Goal: Information Seeking & Learning: Understand process/instructions

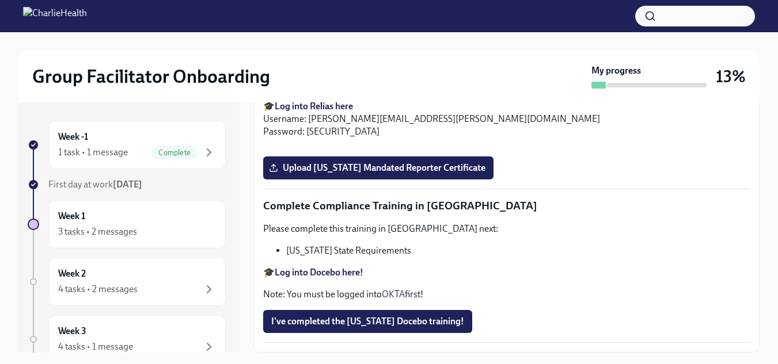
scroll to position [1957, 0]
click at [0, 0] on input "Upload Washington Telehealth Certificate" at bounding box center [0, 0] width 0 height 0
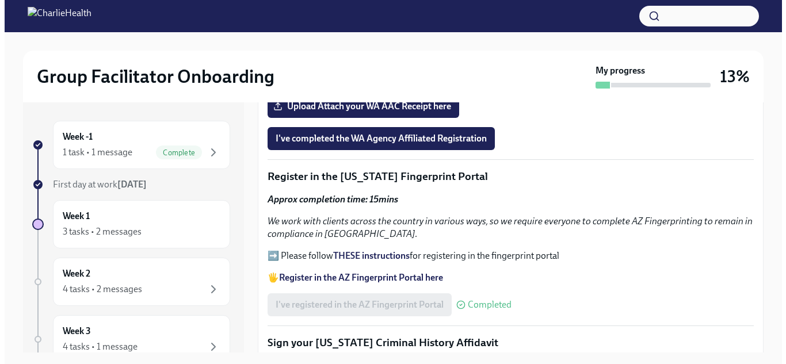
scroll to position [1046, 0]
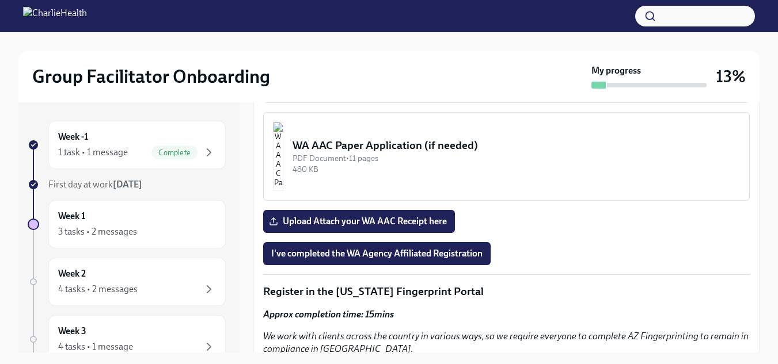
click at [283, 150] on img "button" at bounding box center [278, 156] width 10 height 69
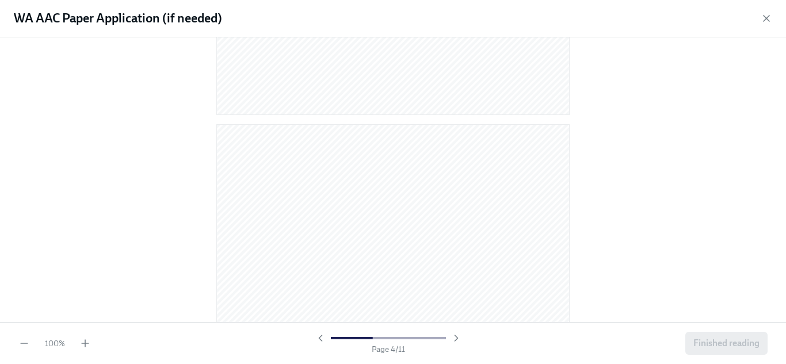
scroll to position [806, 0]
click at [715, 174] on div at bounding box center [393, 179] width 786 height 285
click at [588, 155] on div at bounding box center [392, 178] width 749 height 262
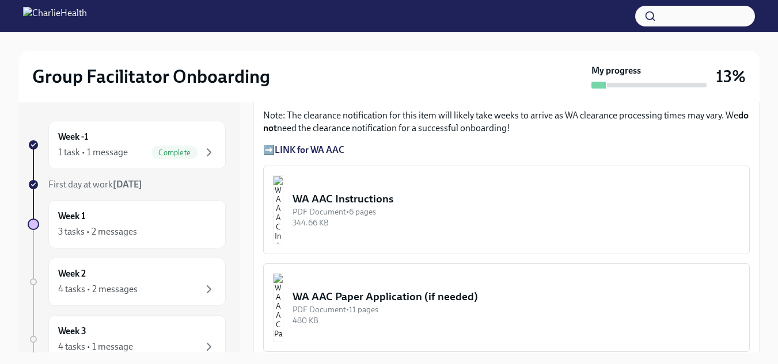
scroll to position [921, 0]
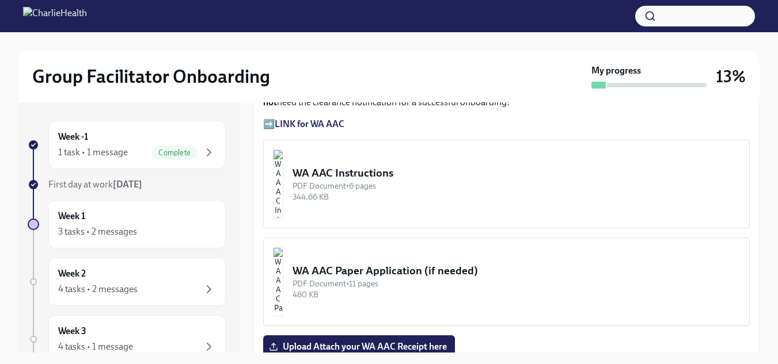
click at [334, 180] on button "WA AAC Instructions PDF Document • 6 pages 344.66 KB" at bounding box center [506, 184] width 486 height 89
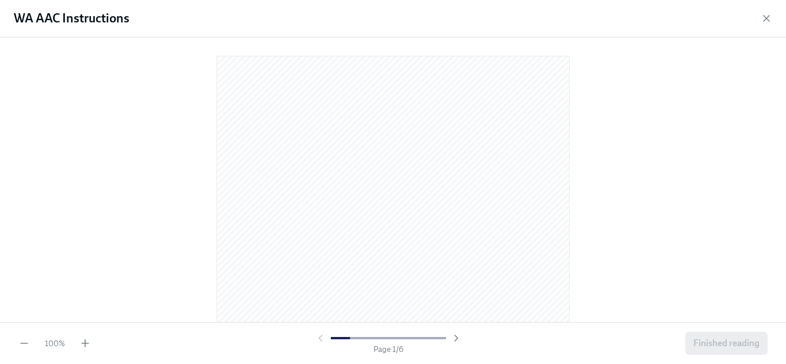
drag, startPoint x: 597, startPoint y: 177, endPoint x: 692, endPoint y: 208, distance: 99.9
click at [692, 208] on div at bounding box center [392, 178] width 749 height 262
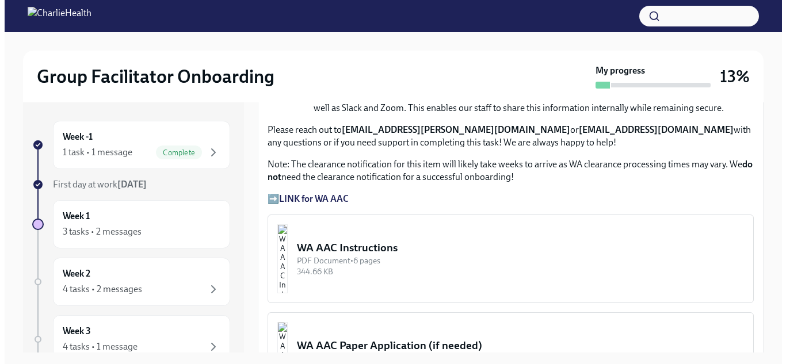
scroll to position [863, 0]
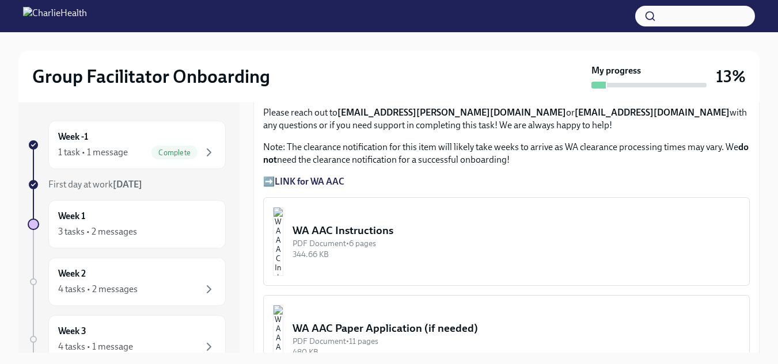
click at [360, 238] on div "PDF Document • 6 pages" at bounding box center [515, 243] width 447 height 11
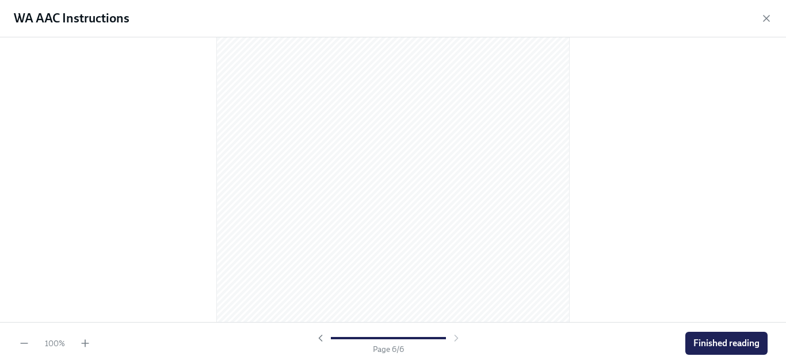
scroll to position [2521, 0]
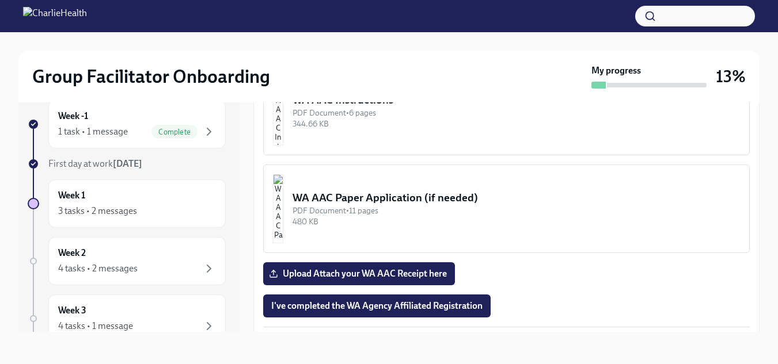
scroll to position [916, 0]
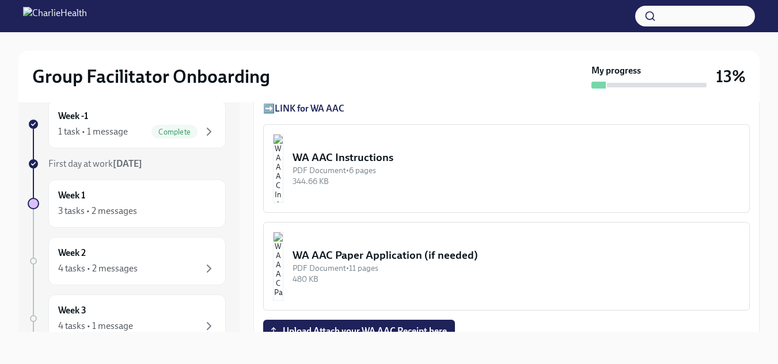
click at [363, 263] on div "PDF Document • 11 pages" at bounding box center [515, 268] width 447 height 11
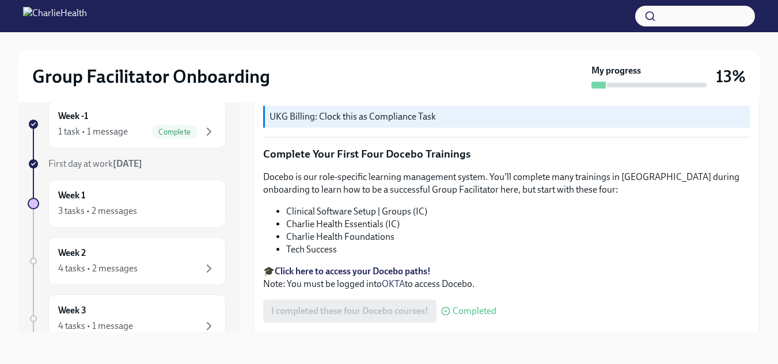
scroll to position [1649, 0]
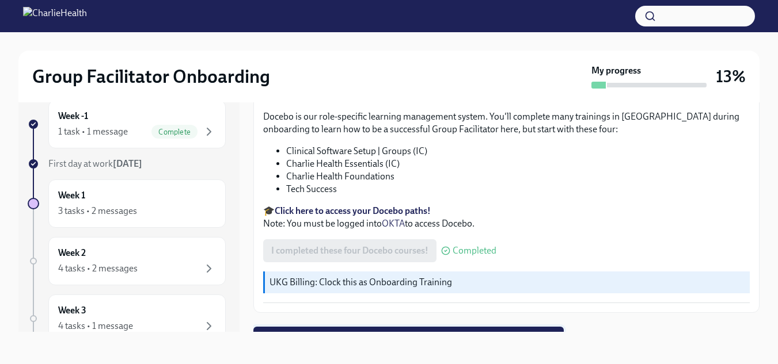
click at [436, 333] on span "Next task : Week One: Essential Compliance Tasks (~6.5 hours to complete)" at bounding box center [408, 339] width 294 height 12
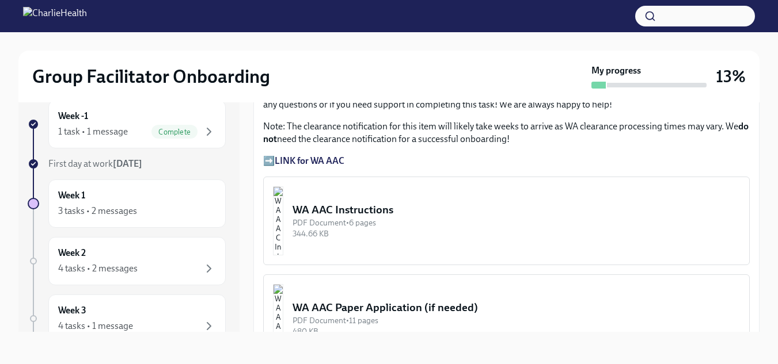
scroll to position [921, 0]
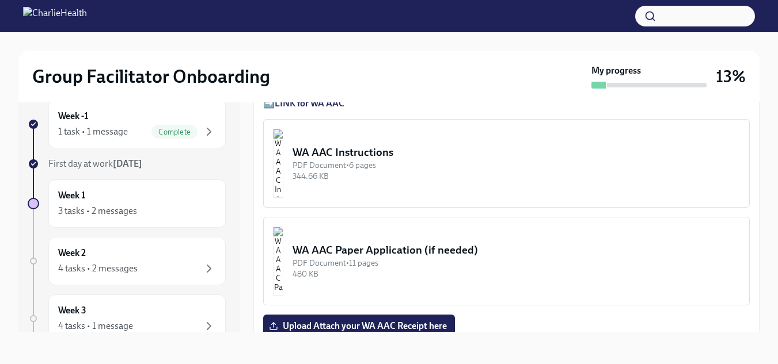
click at [283, 259] on img "button" at bounding box center [278, 261] width 10 height 69
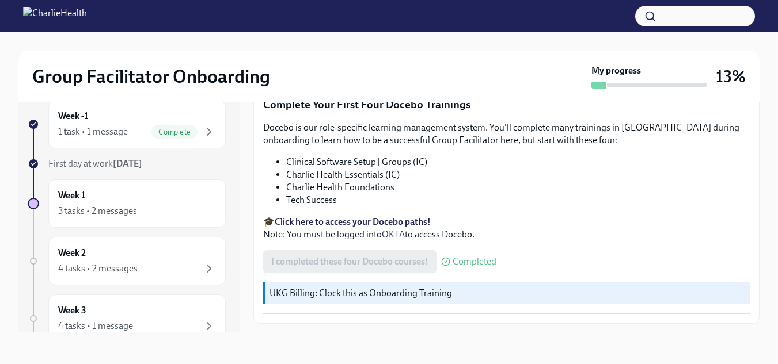
scroll to position [1649, 0]
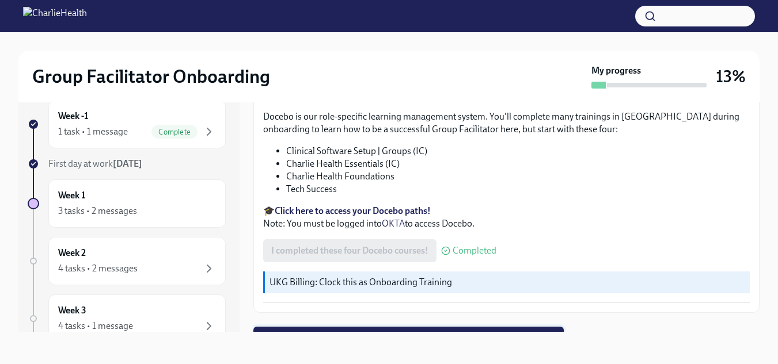
click at [406, 333] on span "Next task : Week One: Essential Compliance Tasks (~6.5 hours to complete)" at bounding box center [408, 339] width 294 height 12
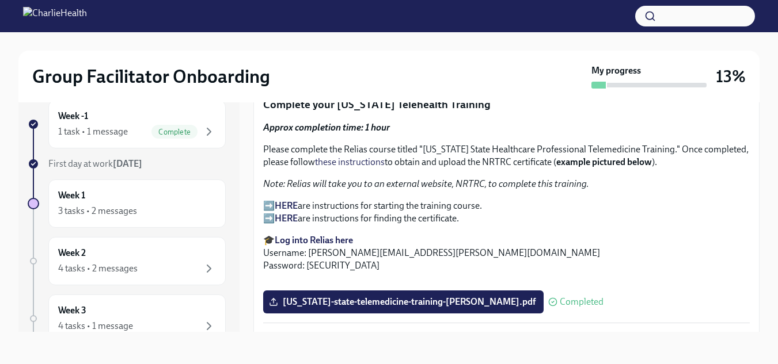
scroll to position [1554, 0]
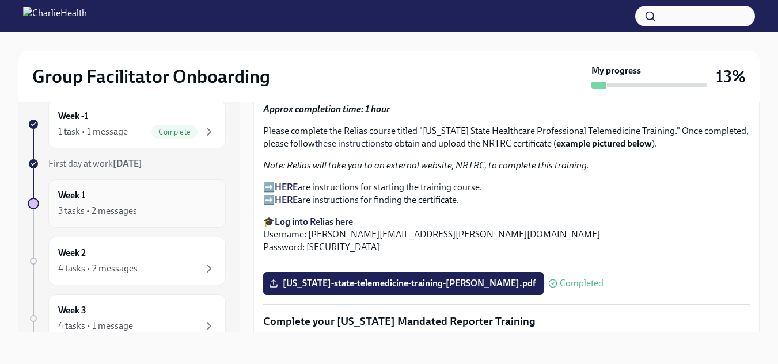
click at [67, 206] on div "3 tasks • 2 messages" at bounding box center [97, 211] width 79 height 13
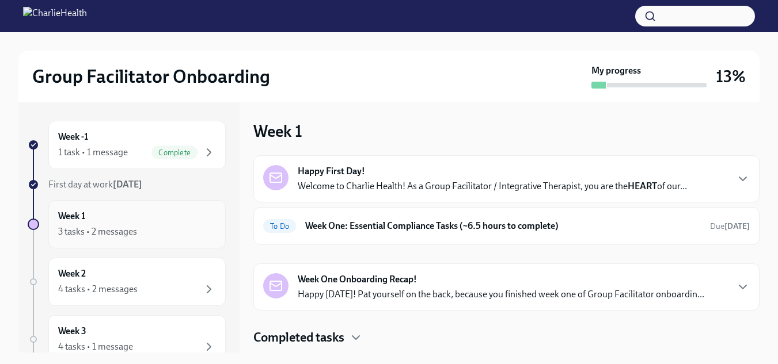
click at [74, 218] on h6 "Week 1" at bounding box center [71, 216] width 27 height 13
click at [350, 182] on p "Welcome to Charlie Health! As a Group Facilitator / Integrative Therapist, you …" at bounding box center [492, 186] width 389 height 13
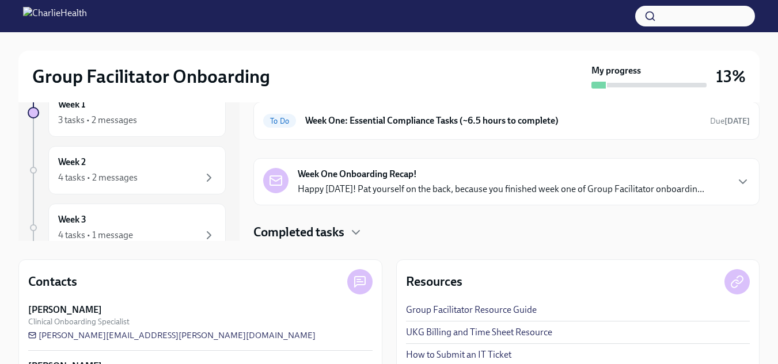
scroll to position [111, 0]
click at [340, 177] on strong "Week One Onboarding Recap!" at bounding box center [357, 175] width 119 height 13
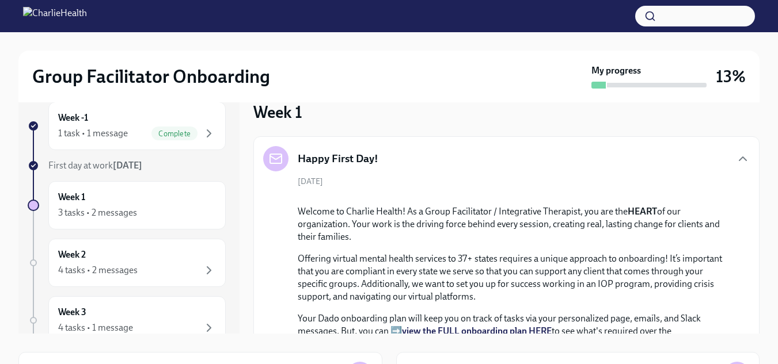
scroll to position [0, 0]
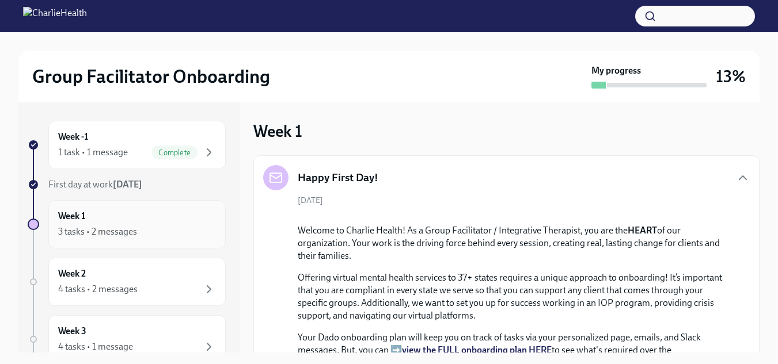
click at [75, 222] on h6 "Week 1" at bounding box center [71, 216] width 27 height 13
click at [74, 184] on span "First day at work [DATE]" at bounding box center [95, 184] width 94 height 11
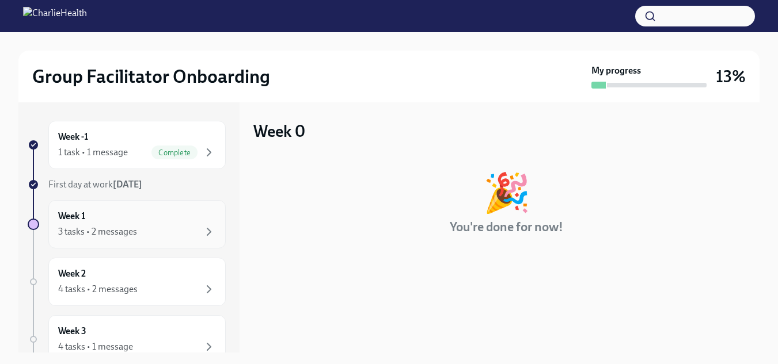
click at [75, 226] on div "3 tasks • 2 messages" at bounding box center [97, 232] width 79 height 13
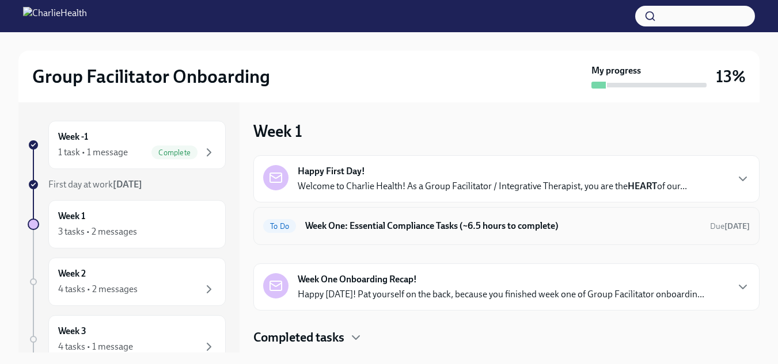
click at [372, 222] on h6 "Week One: Essential Compliance Tasks (~6.5 hours to complete)" at bounding box center [502, 226] width 395 height 13
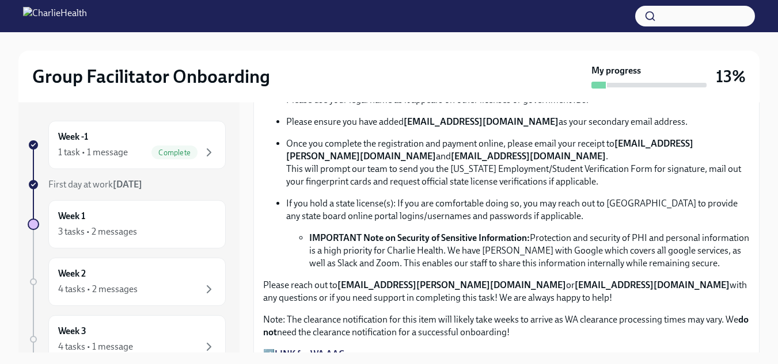
scroll to position [748, 0]
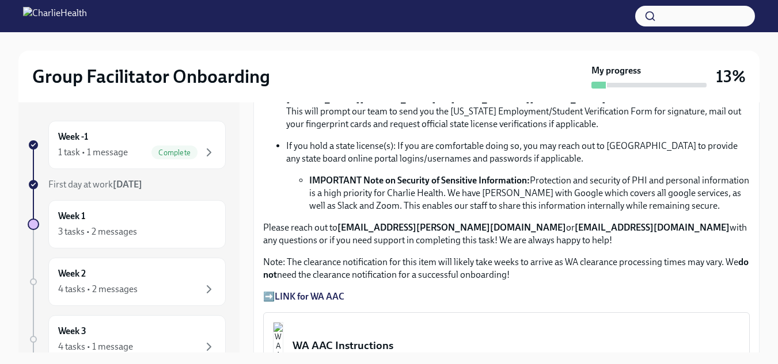
click at [292, 292] on strong "LINK for WA AAC" at bounding box center [310, 296] width 70 height 11
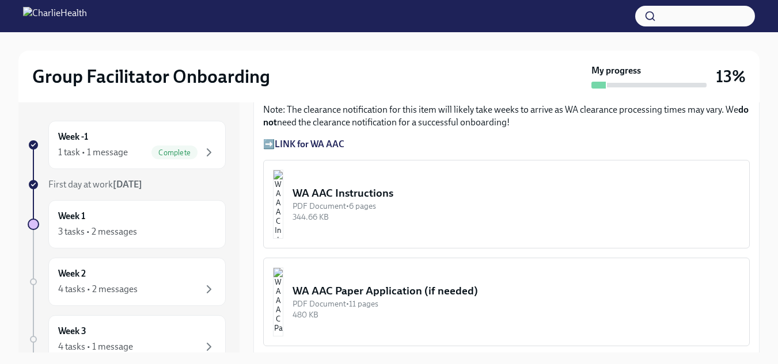
scroll to position [921, 0]
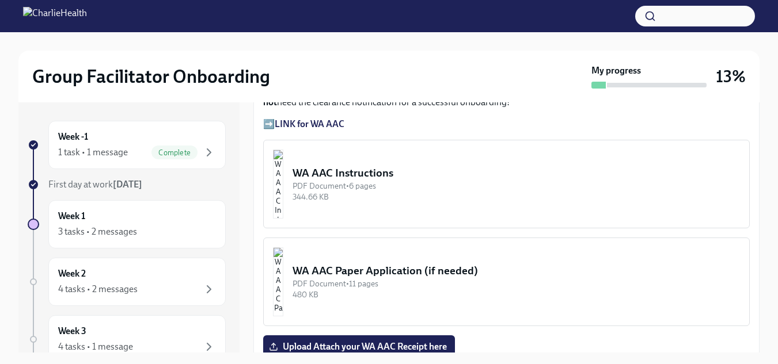
click at [283, 163] on img "button" at bounding box center [278, 184] width 10 height 69
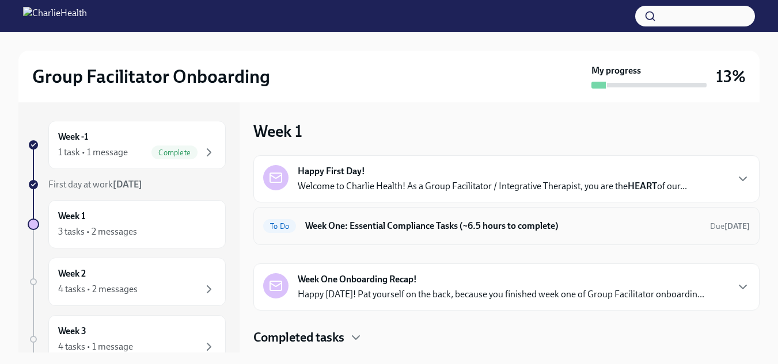
click at [402, 226] on h6 "Week One: Essential Compliance Tasks (~6.5 hours to complete)" at bounding box center [502, 226] width 395 height 13
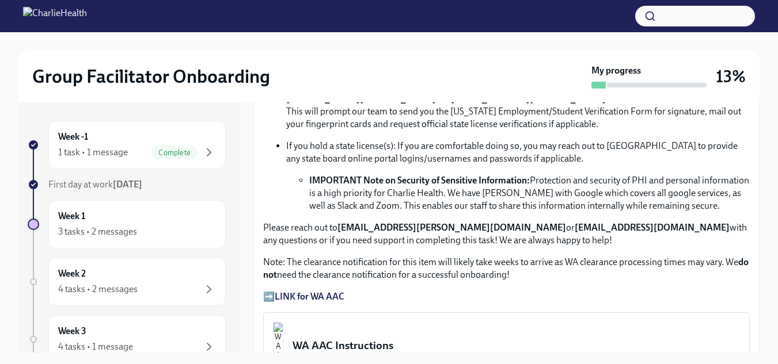
scroll to position [806, 0]
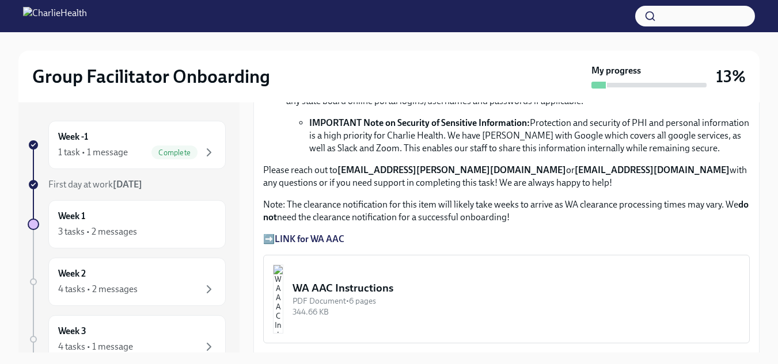
click at [378, 284] on div "WA AAC Instructions" at bounding box center [515, 288] width 447 height 15
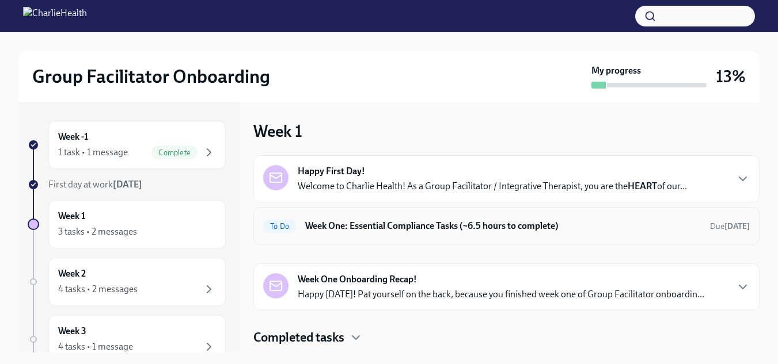
click at [384, 226] on h6 "Week One: Essential Compliance Tasks (~6.5 hours to complete)" at bounding box center [502, 226] width 395 height 13
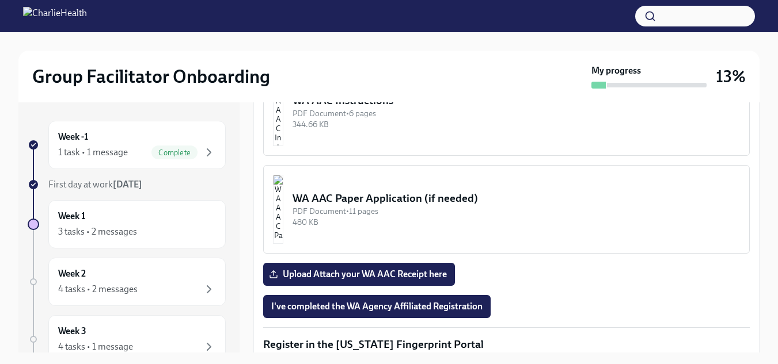
scroll to position [978, 0]
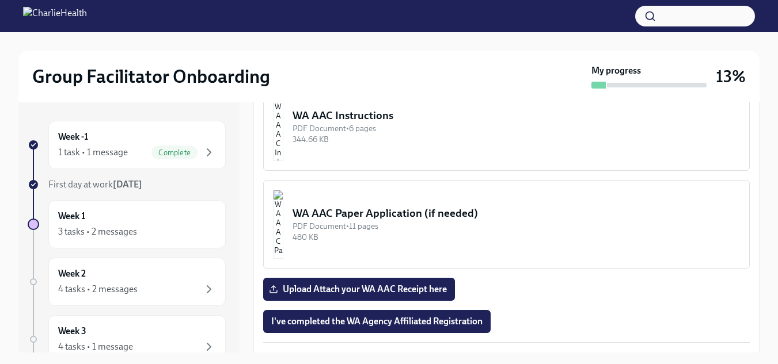
click at [283, 120] on img "button" at bounding box center [278, 126] width 10 height 69
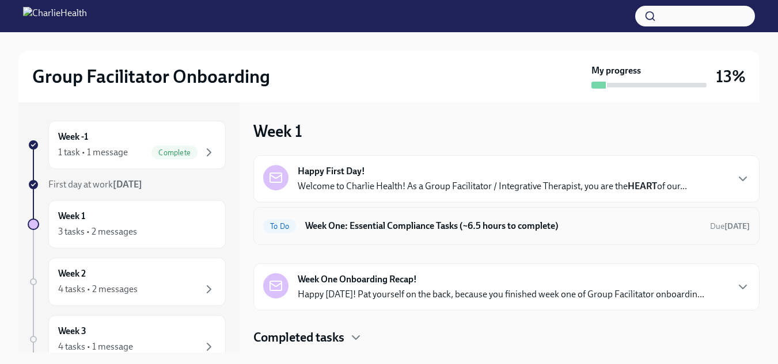
click at [433, 226] on h6 "Week One: Essential Compliance Tasks (~6.5 hours to complete)" at bounding box center [502, 226] width 395 height 13
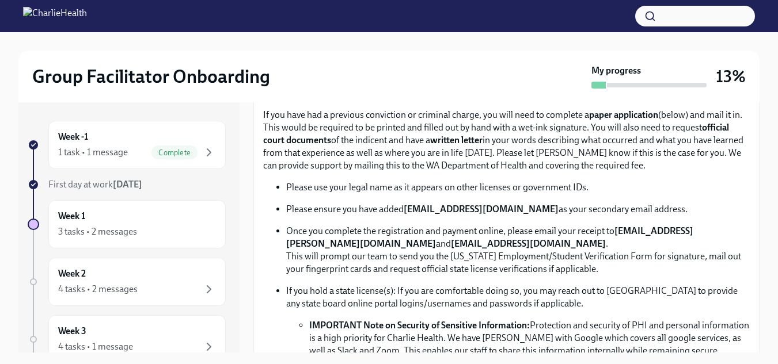
scroll to position [633, 0]
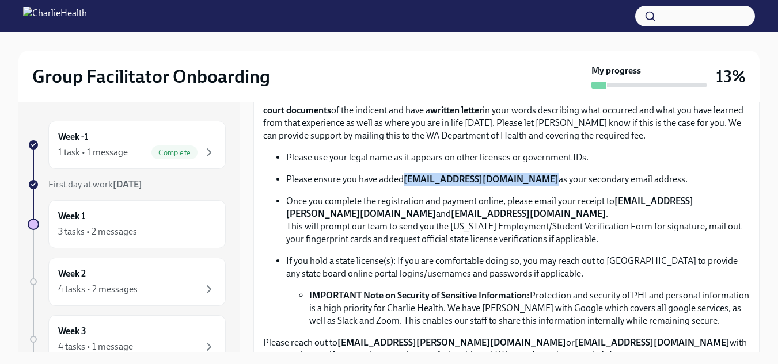
drag, startPoint x: 405, startPoint y: 174, endPoint x: 531, endPoint y: 181, distance: 126.3
click at [531, 181] on p "Please ensure you have added [EMAIL_ADDRESS][DOMAIN_NAME] as your secondary ema…" at bounding box center [517, 179] width 463 height 13
copy strong "[EMAIL_ADDRESS][DOMAIN_NAME]"
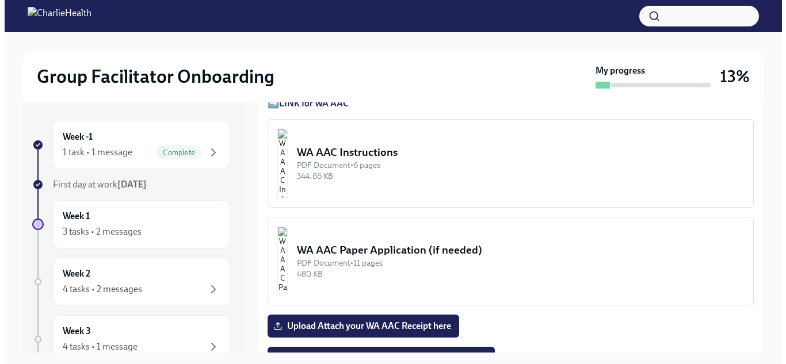
scroll to position [921, 0]
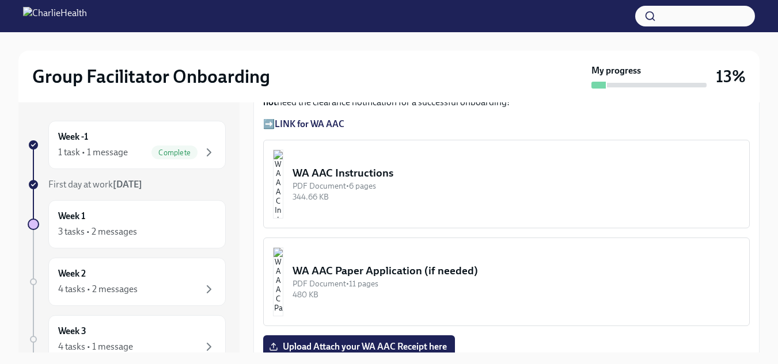
click at [389, 166] on div "WA AAC Instructions" at bounding box center [515, 173] width 447 height 15
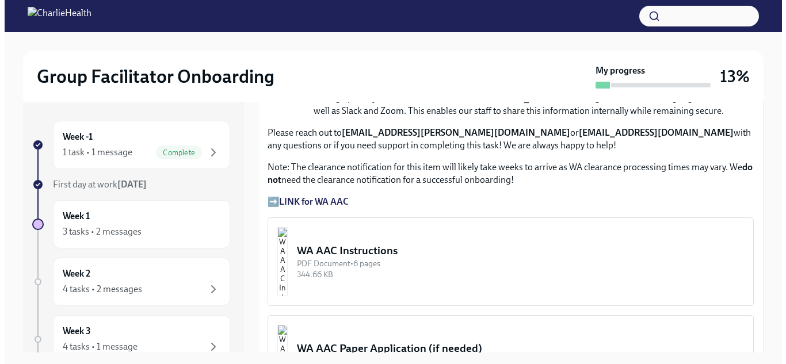
scroll to position [863, 0]
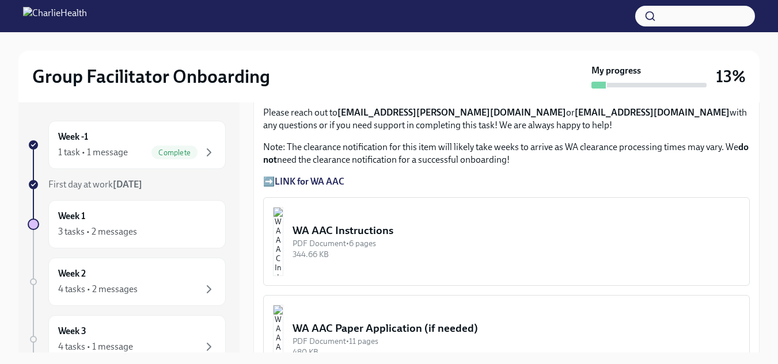
click at [365, 228] on div "WA AAC Instructions" at bounding box center [515, 230] width 447 height 15
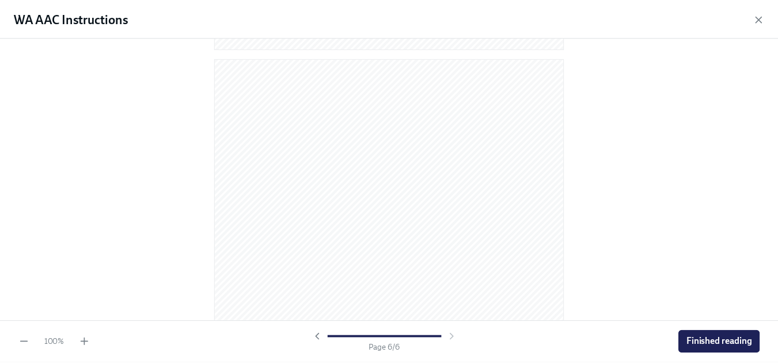
scroll to position [2349, 0]
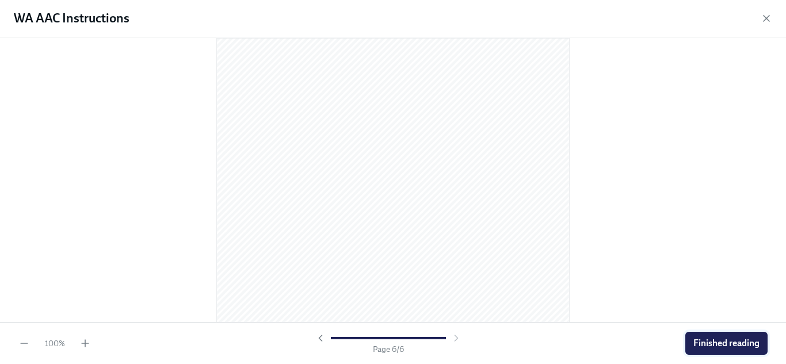
click at [731, 345] on span "Finished reading" at bounding box center [727, 344] width 66 height 12
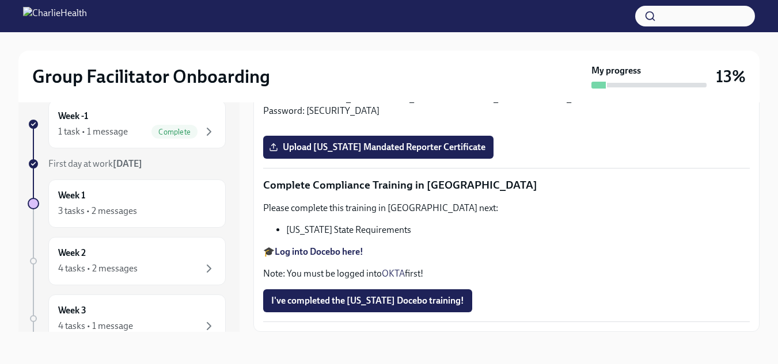
scroll to position [2124, 0]
click at [202, 269] on icon "button" at bounding box center [209, 269] width 14 height 14
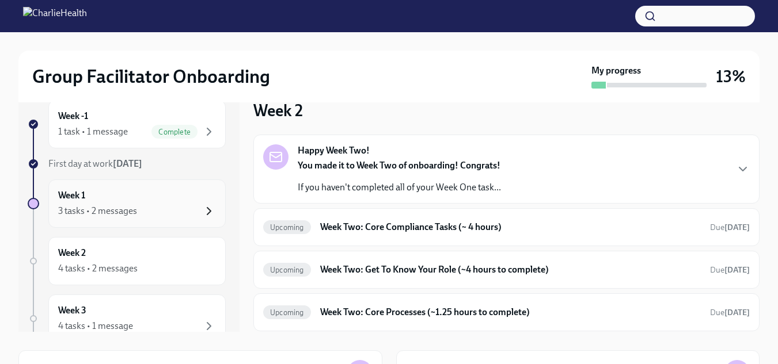
click at [207, 212] on icon "button" at bounding box center [208, 211] width 3 height 7
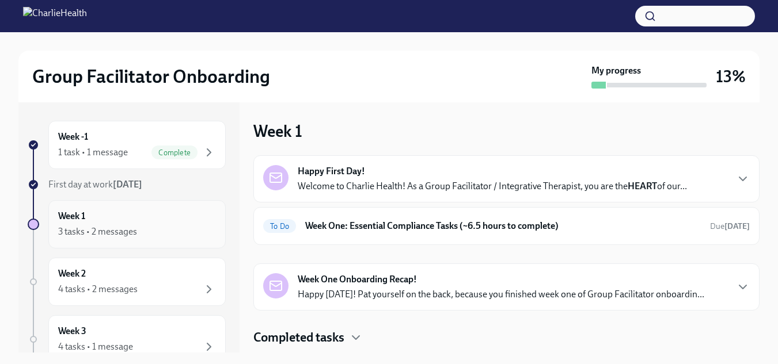
click at [78, 222] on h6 "Week 1" at bounding box center [71, 216] width 27 height 13
click at [482, 192] on p "Welcome to Charlie Health! As a Group Facilitator / Integrative Therapist, you …" at bounding box center [492, 186] width 389 height 13
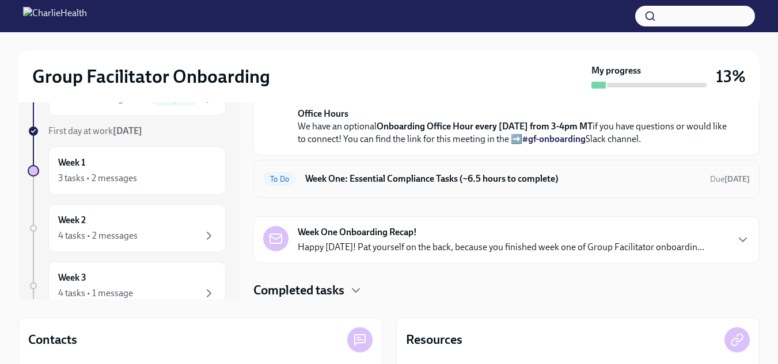
scroll to position [510, 0]
click at [418, 180] on h6 "Week One: Essential Compliance Tasks (~6.5 hours to complete)" at bounding box center [502, 179] width 395 height 13
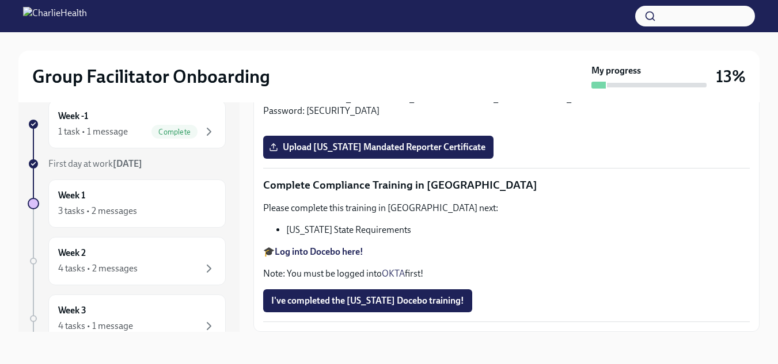
scroll to position [2072, 0]
click at [326, 91] on strong "Log into Relias here" at bounding box center [314, 85] width 78 height 11
